Goal: Information Seeking & Learning: Learn about a topic

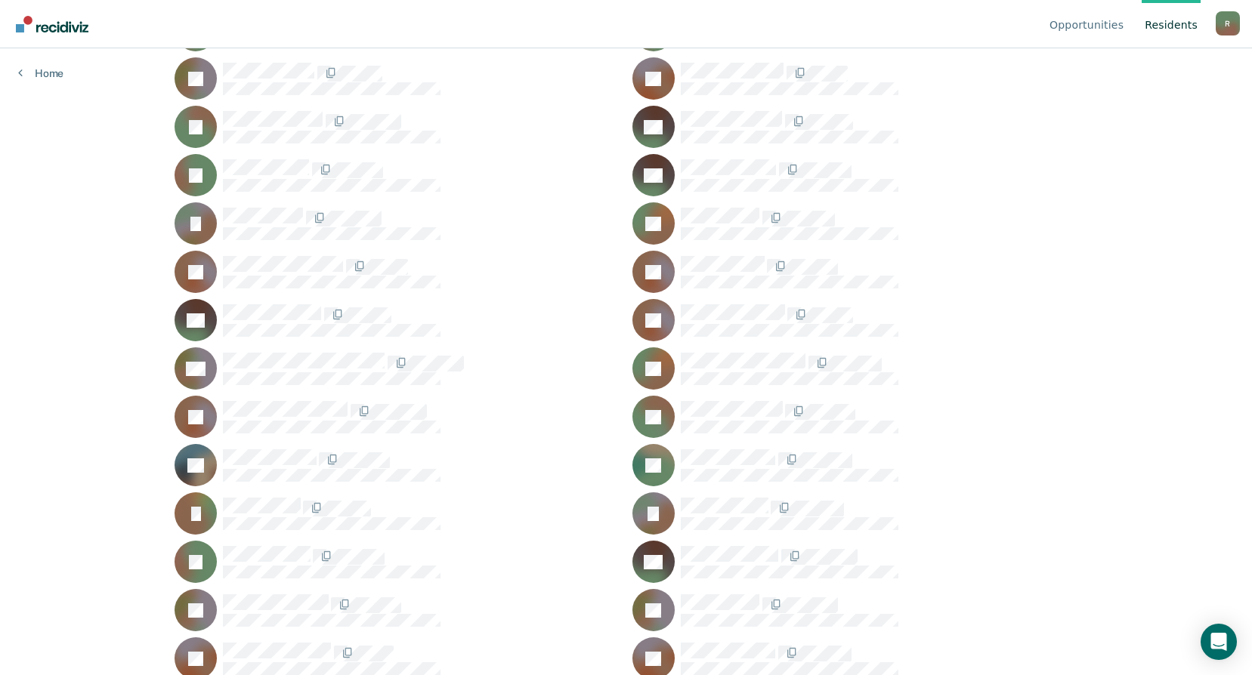
scroll to position [9443, 0]
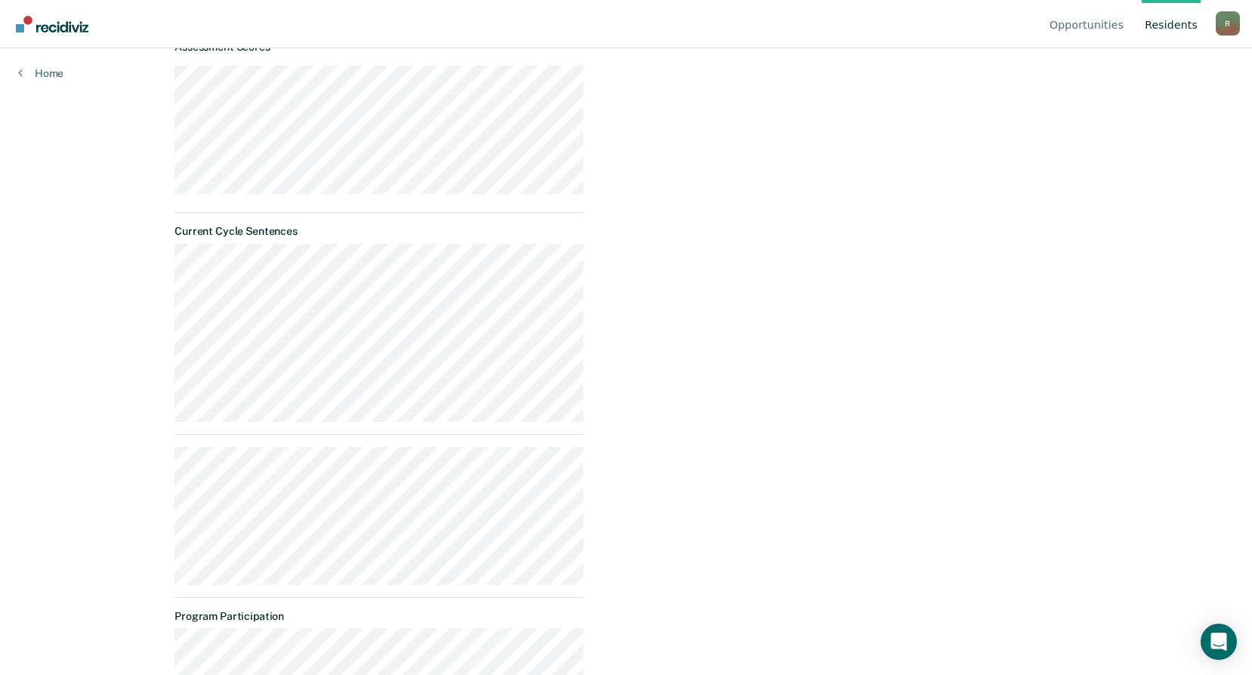
scroll to position [604, 0]
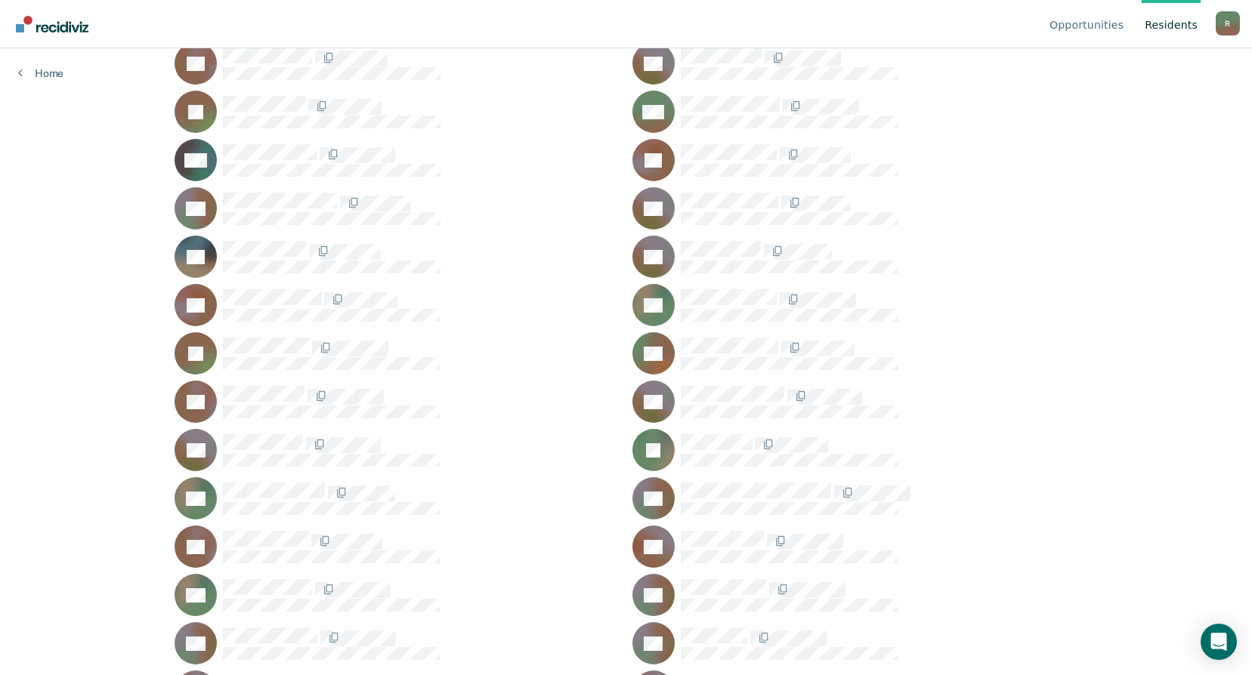
scroll to position [16242, 0]
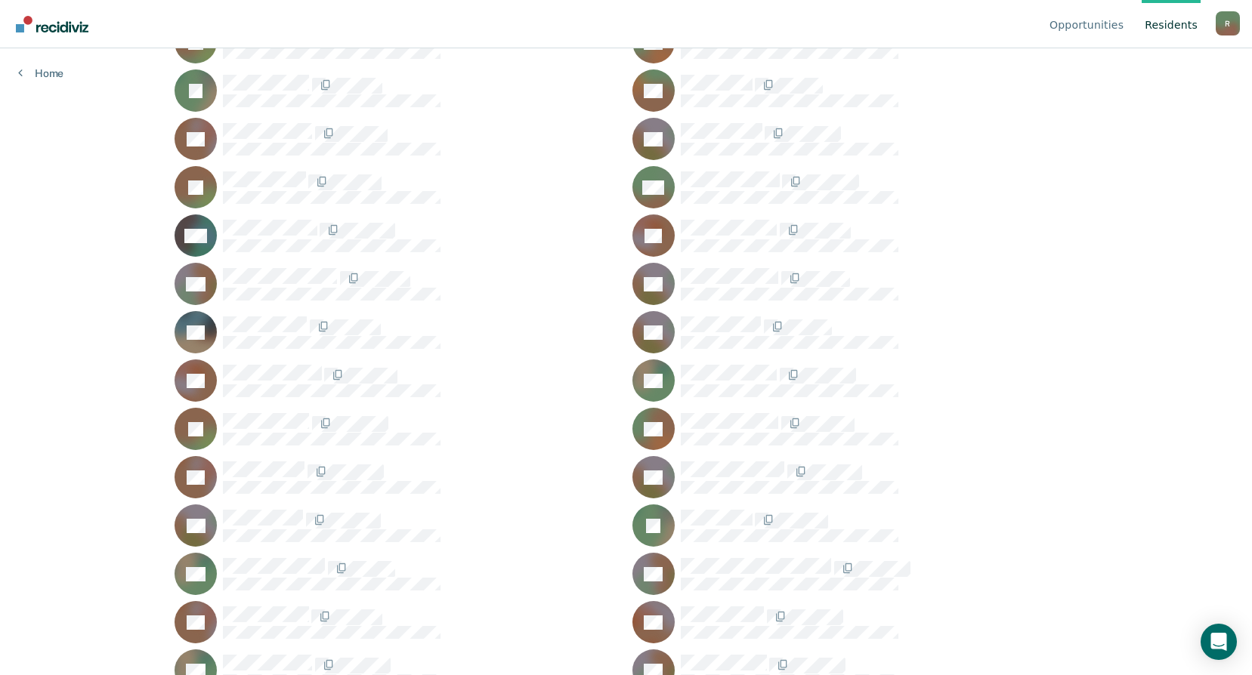
click at [259, 73] on div "IS" at bounding box center [397, 90] width 445 height 42
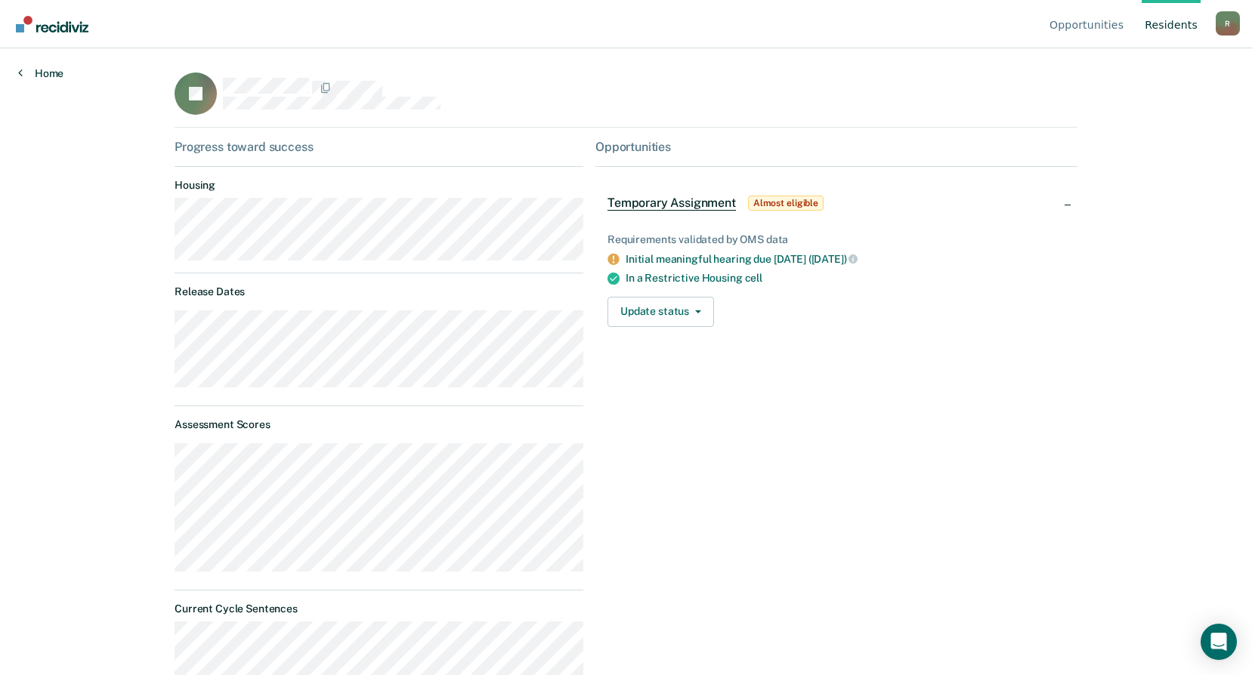
click at [54, 77] on link "Home" at bounding box center [40, 73] width 45 height 14
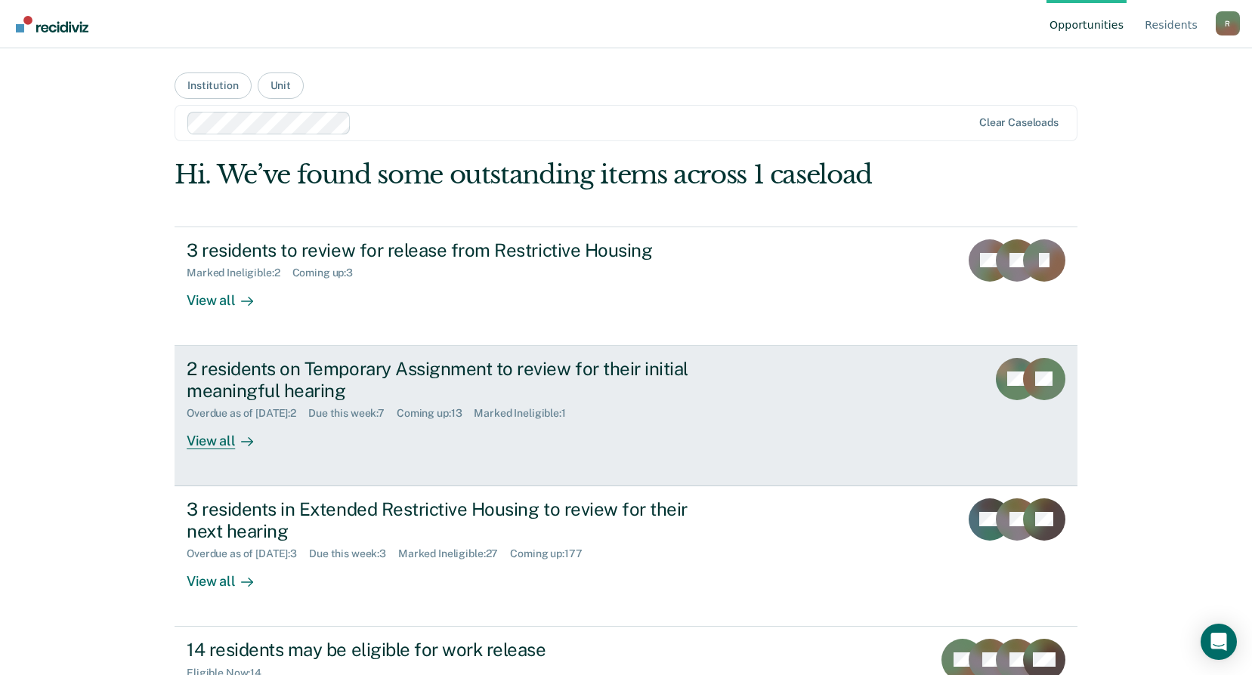
click at [391, 369] on div "2 residents on Temporary Assignment to review for their initial meaningful hear…" at bounding box center [452, 380] width 530 height 44
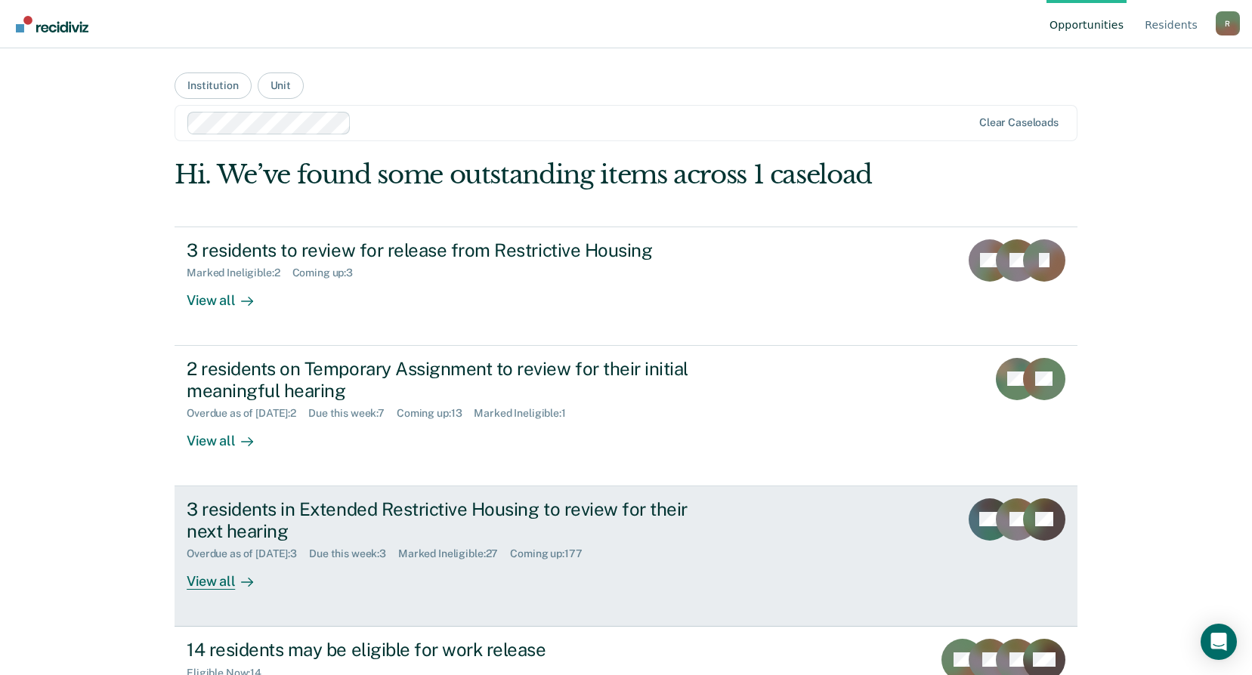
click at [257, 515] on div "3 residents in Extended Restrictive Housing to review for their next hearing" at bounding box center [452, 521] width 530 height 44
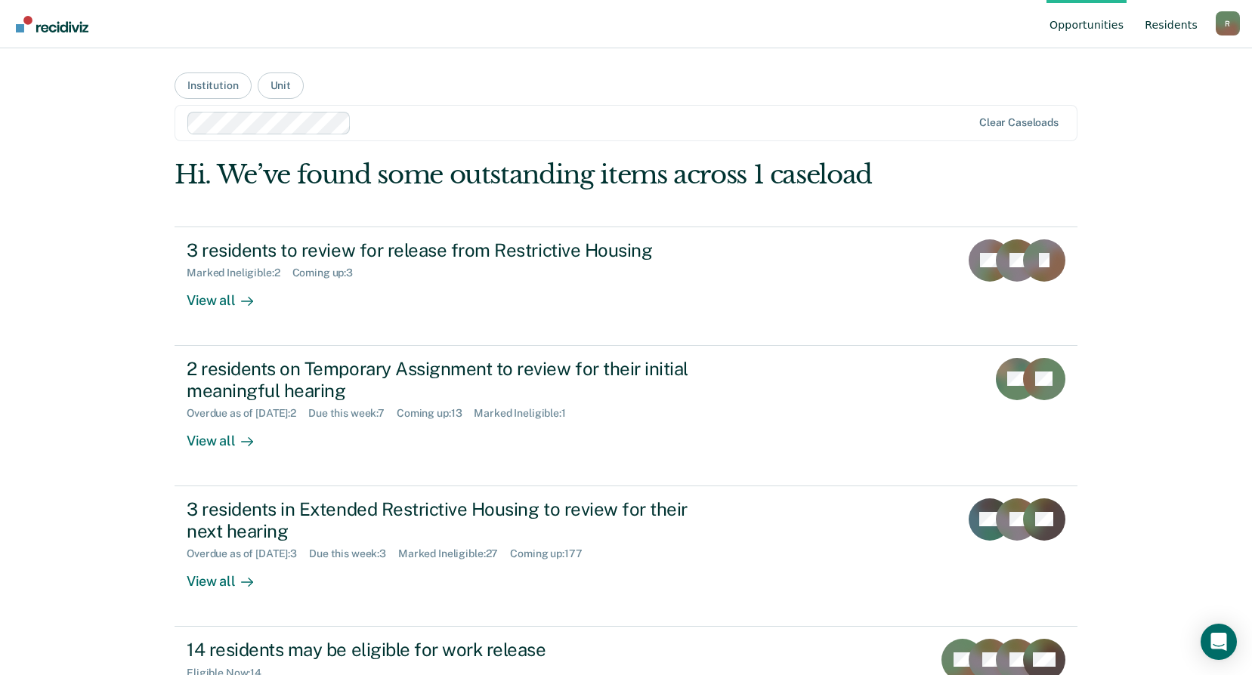
click at [1164, 20] on link "Resident s" at bounding box center [1170, 24] width 59 height 48
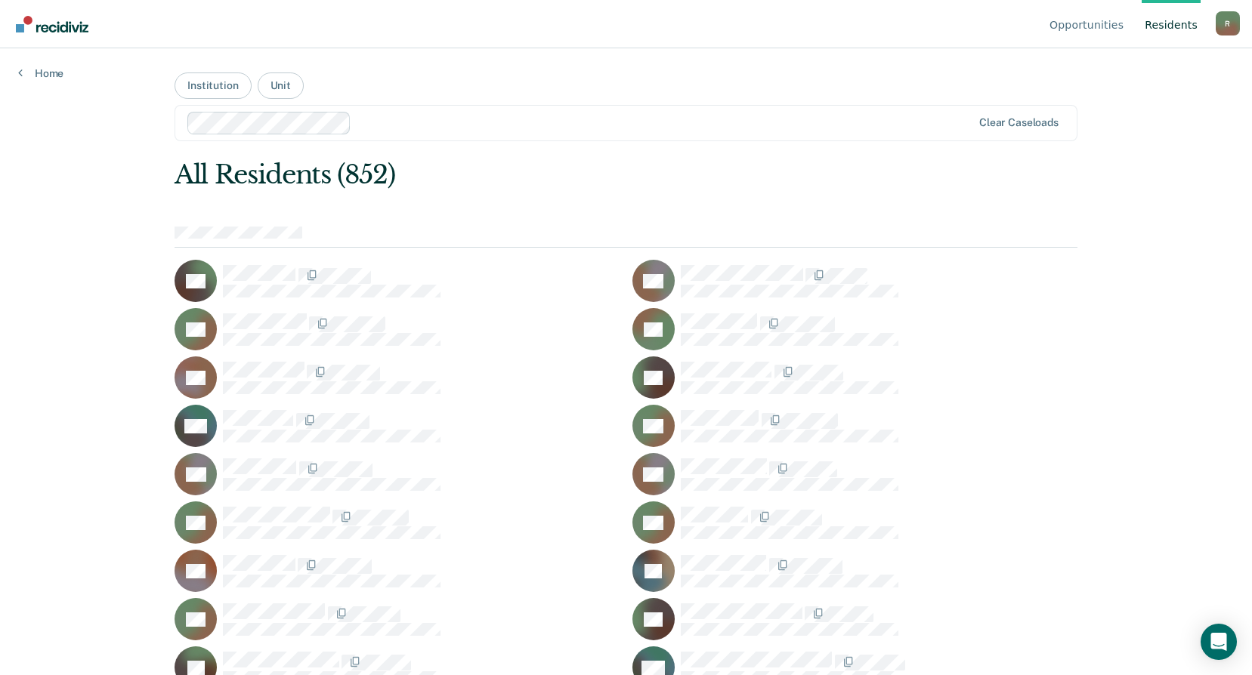
click at [43, 276] on div "Opportunities Resident s [PERSON_NAME][EMAIL_ADDRESS][PERSON_NAME][DOMAIN_NAME]…" at bounding box center [626, 337] width 1252 height 675
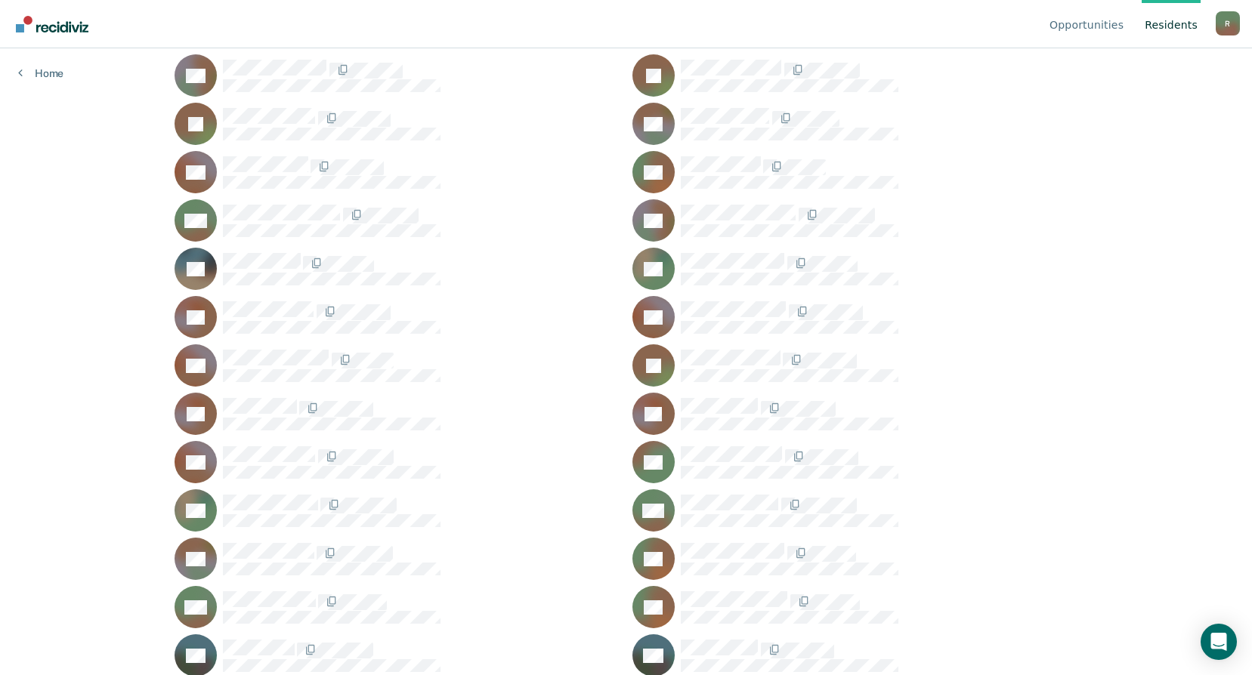
scroll to position [17375, 0]
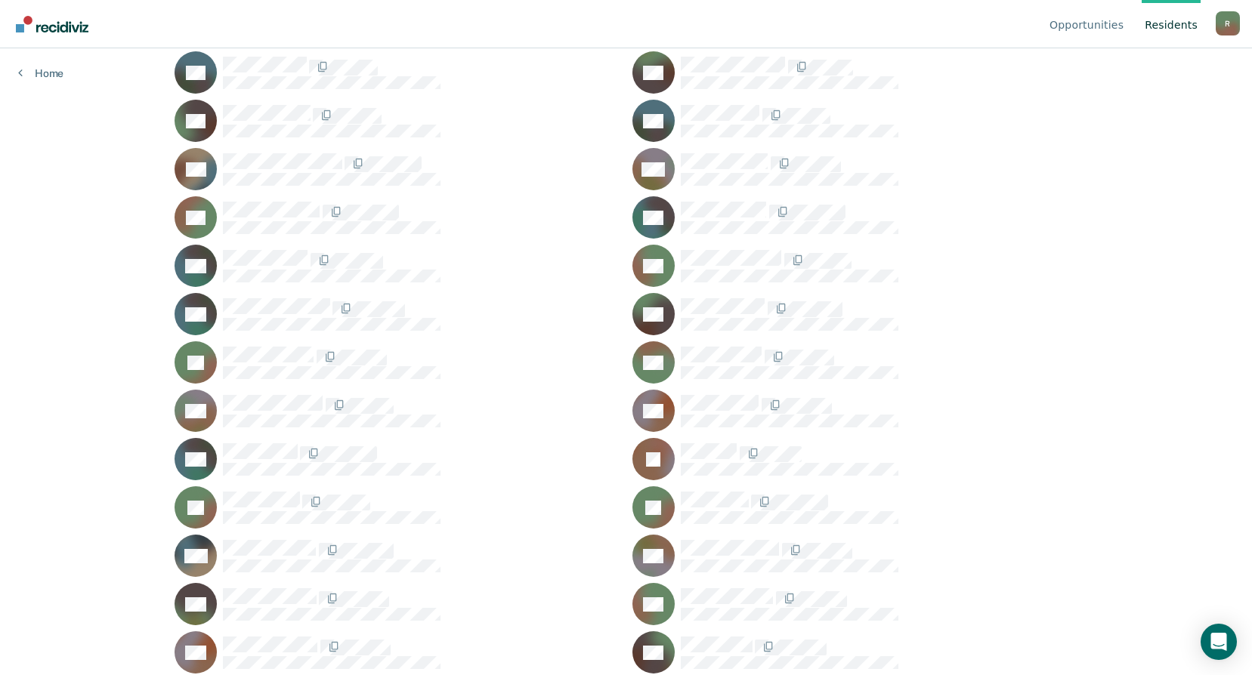
scroll to position [6950, 0]
